Goal: Navigation & Orientation: Find specific page/section

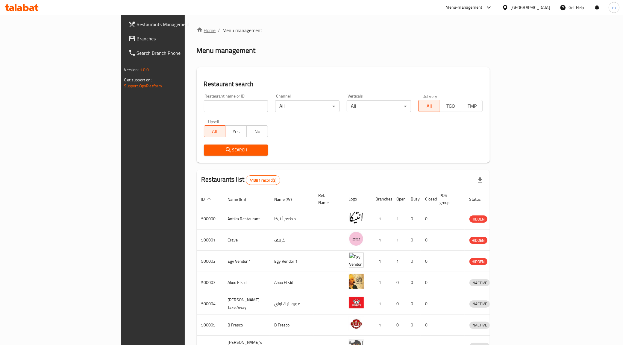
click at [197, 29] on link "Home" at bounding box center [206, 30] width 19 height 7
